Goal: Navigation & Orientation: Find specific page/section

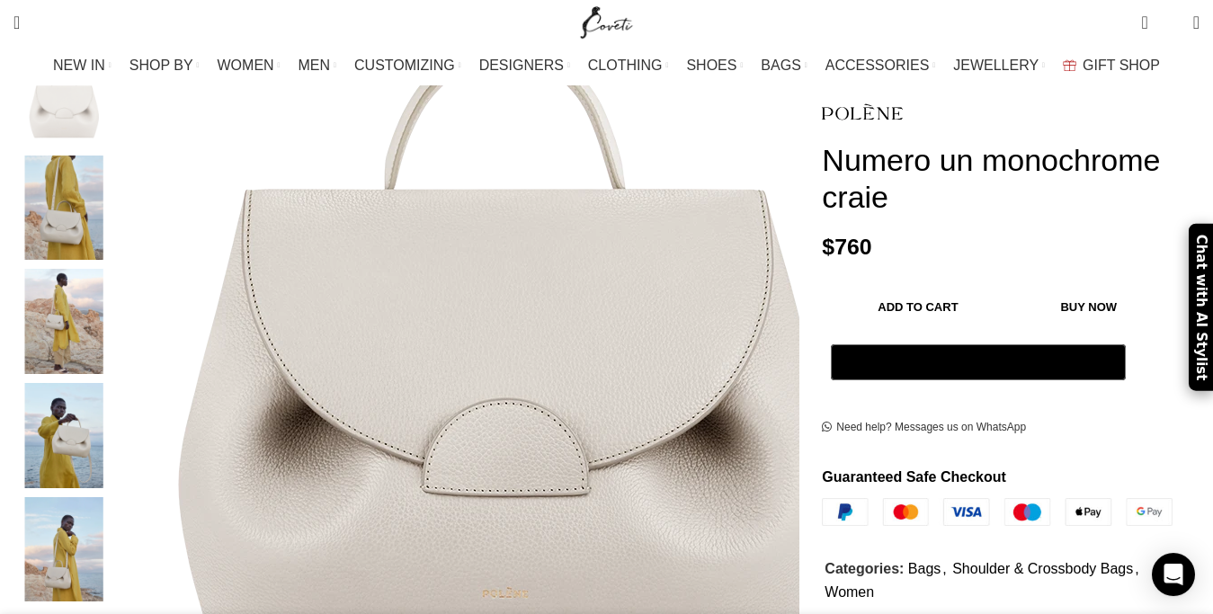
scroll to position [367, 0]
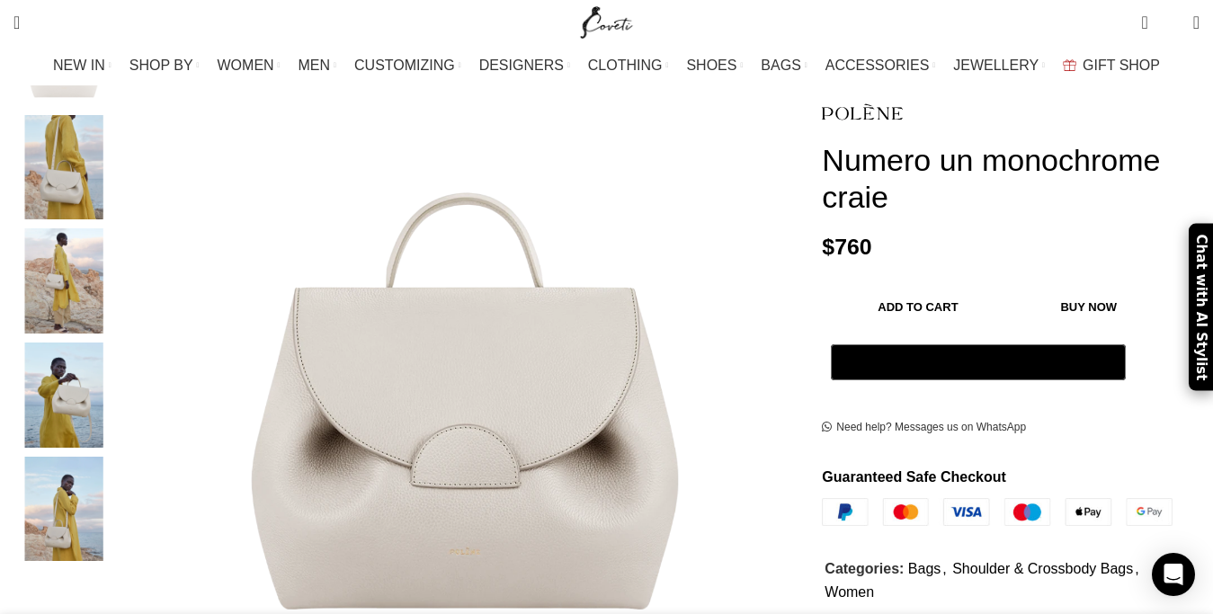
click at [119, 161] on img "2 / 5" at bounding box center [64, 167] width 110 height 105
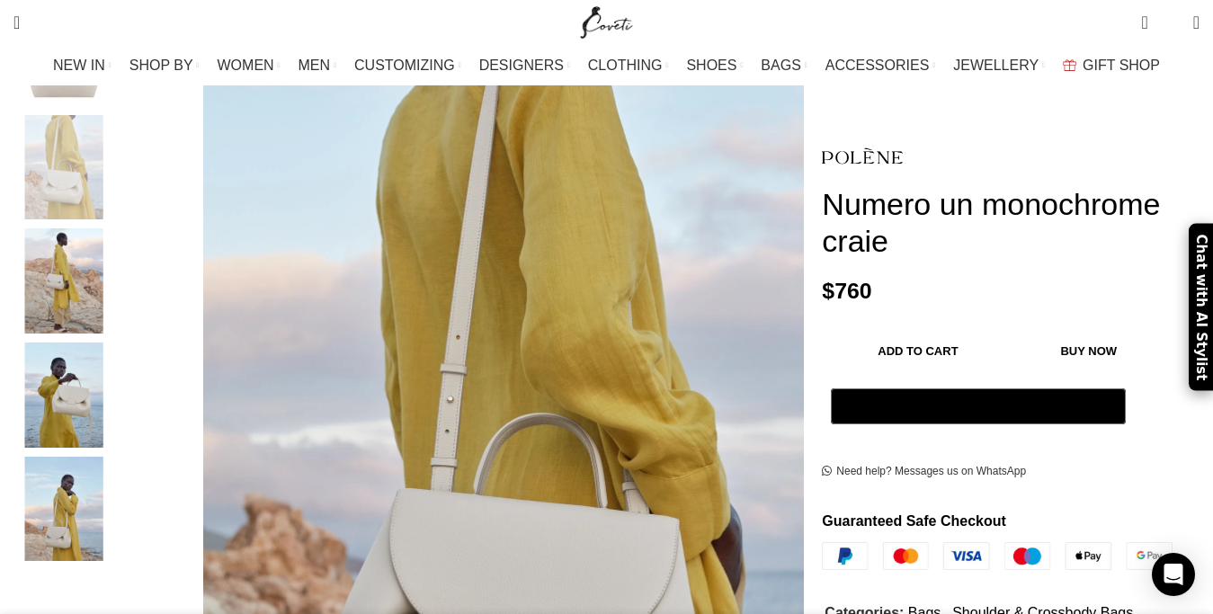
click at [118, 235] on img "3 / 5" at bounding box center [64, 280] width 110 height 105
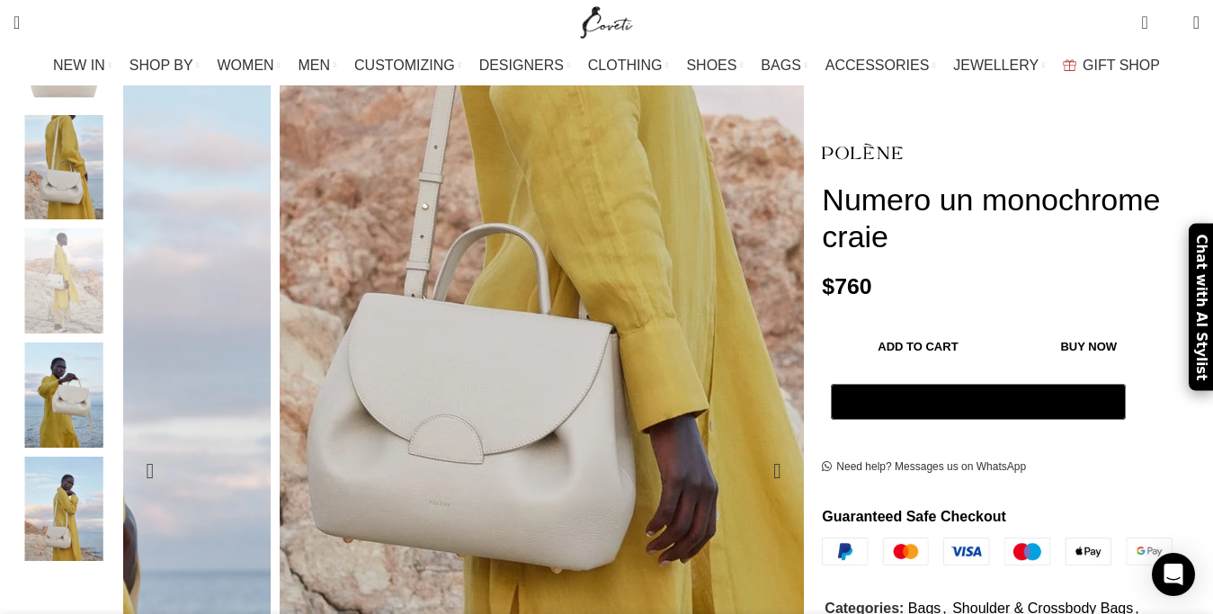
scroll to position [458, 0]
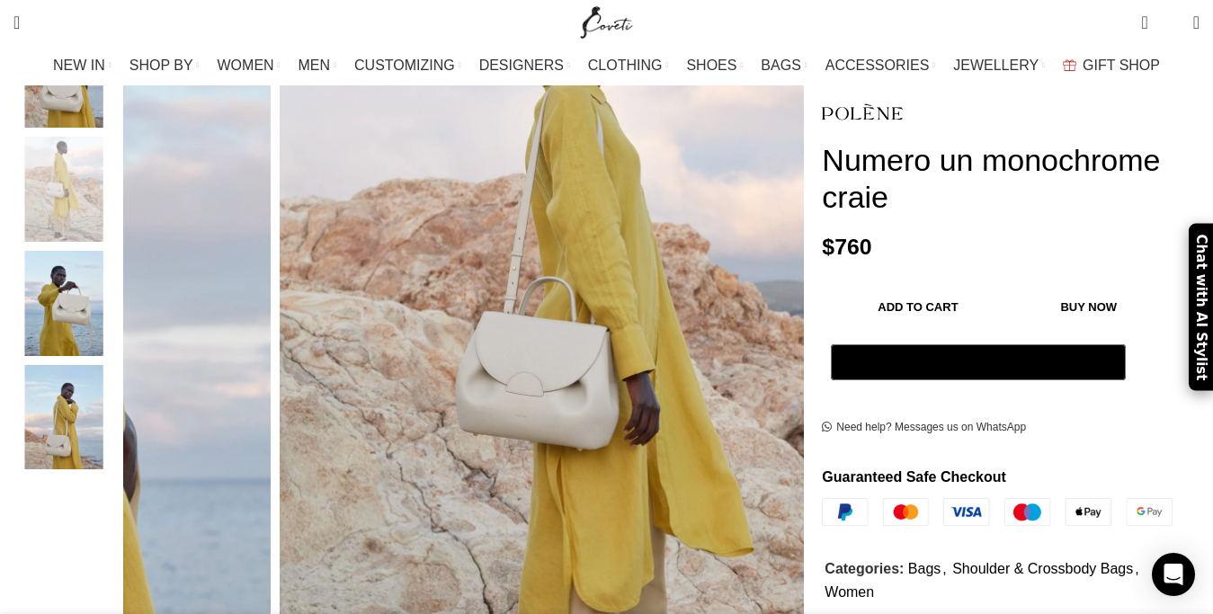
click at [106, 298] on img "4 / 5" at bounding box center [64, 303] width 110 height 105
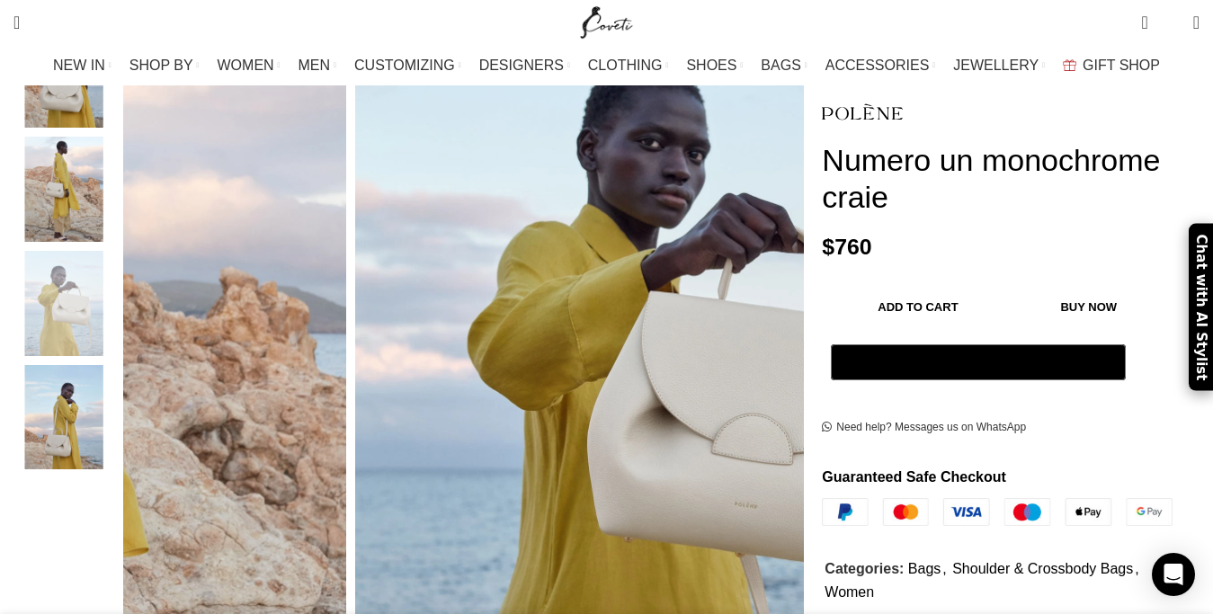
click at [119, 406] on img "5 / 5" at bounding box center [64, 417] width 110 height 105
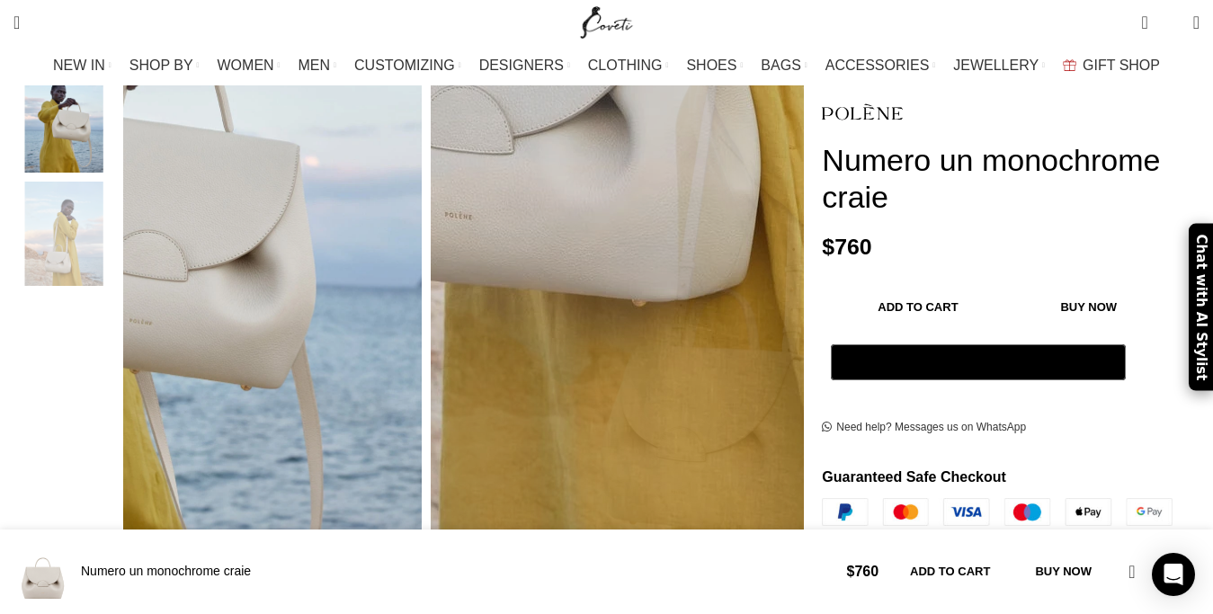
scroll to position [1009, 0]
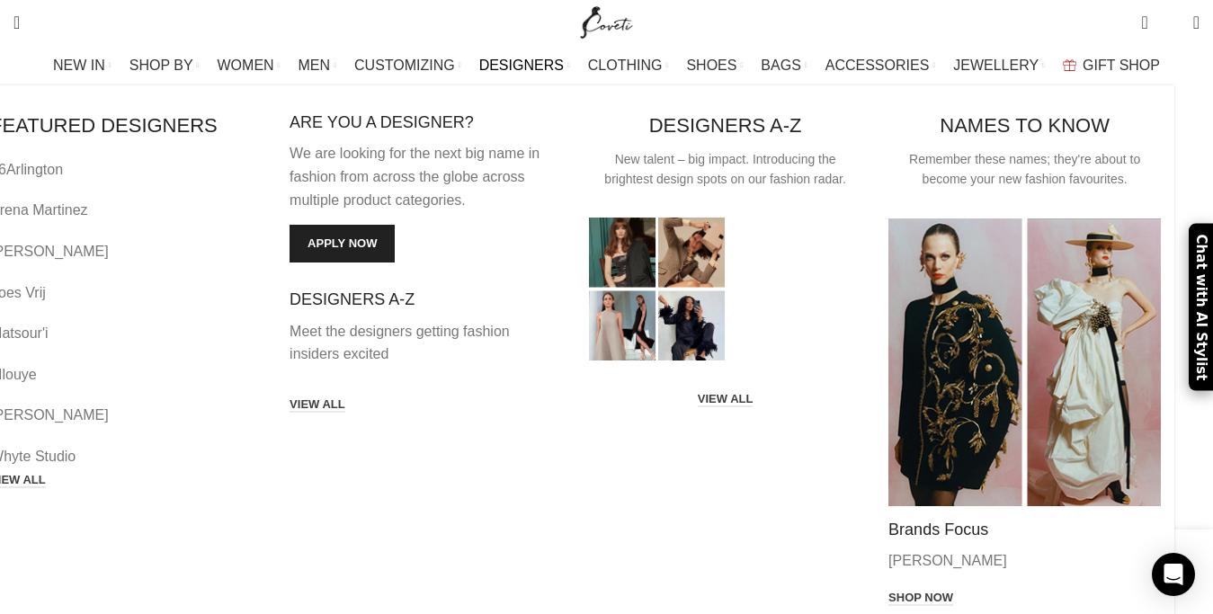
click at [532, 64] on span "DESIGNERS" at bounding box center [521, 65] width 84 height 17
click at [121, 172] on link "16Arlington" at bounding box center [126, 169] width 272 height 23
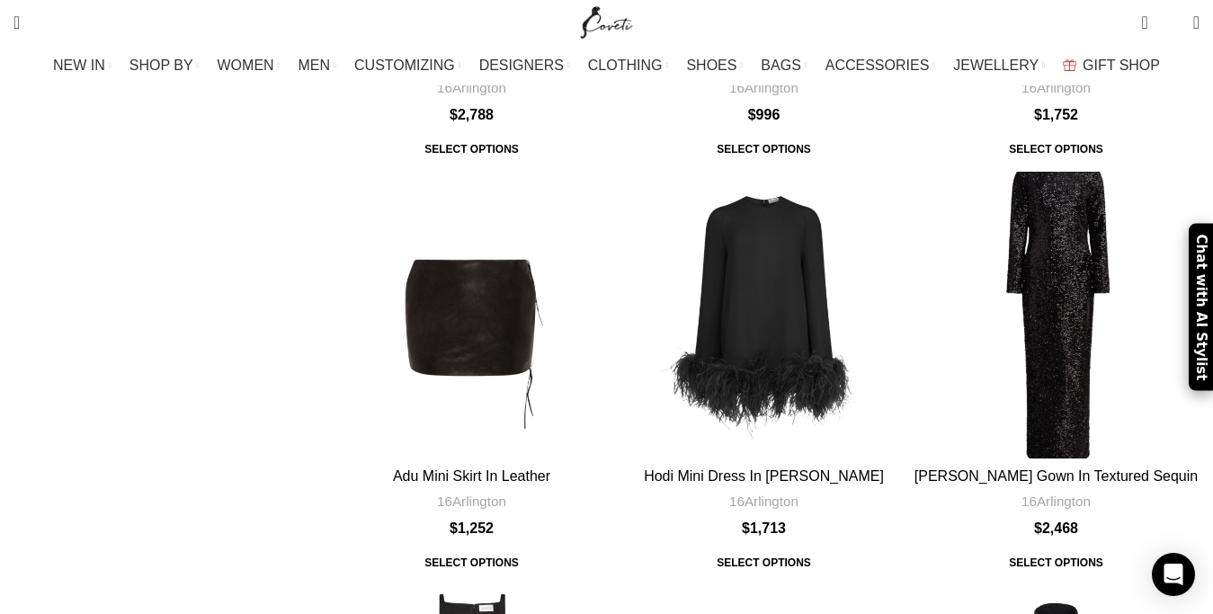
scroll to position [1254, 0]
